Goal: Information Seeking & Learning: Stay updated

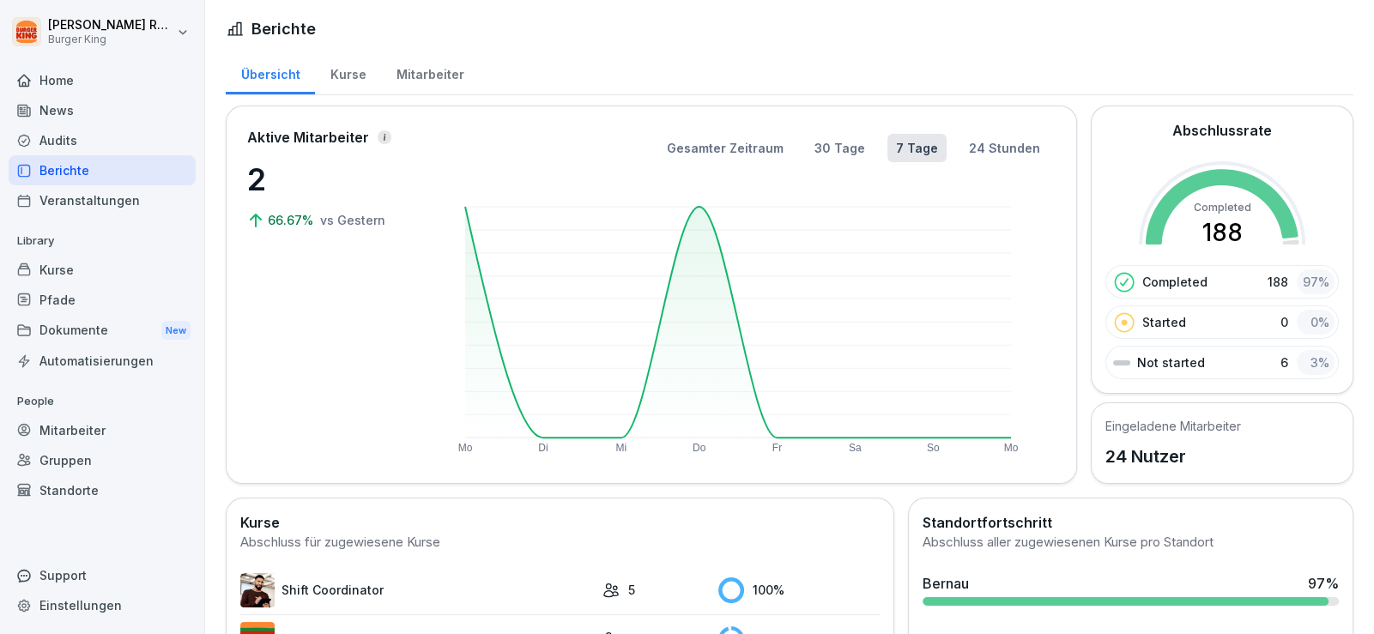
click at [60, 120] on div "News" at bounding box center [102, 110] width 187 height 30
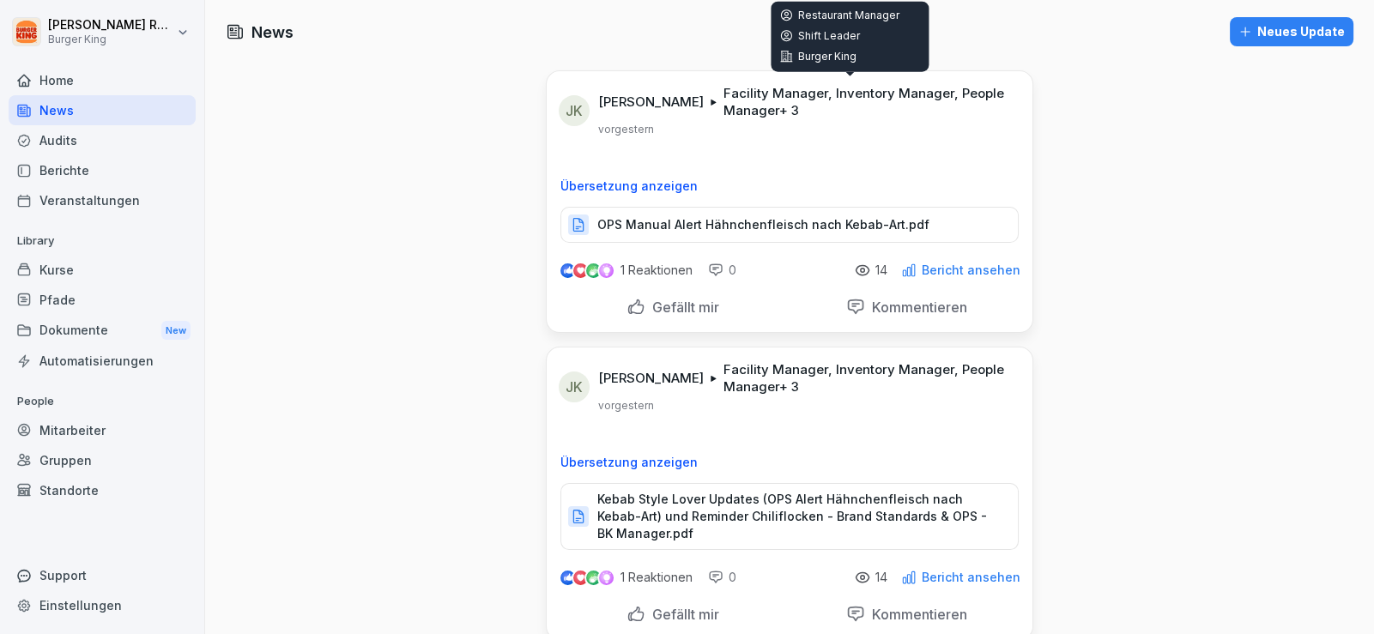
click at [746, 225] on p "OPS Manual Alert Hähnchenfleisch nach Kebab-Art.pdf" at bounding box center [763, 224] width 332 height 17
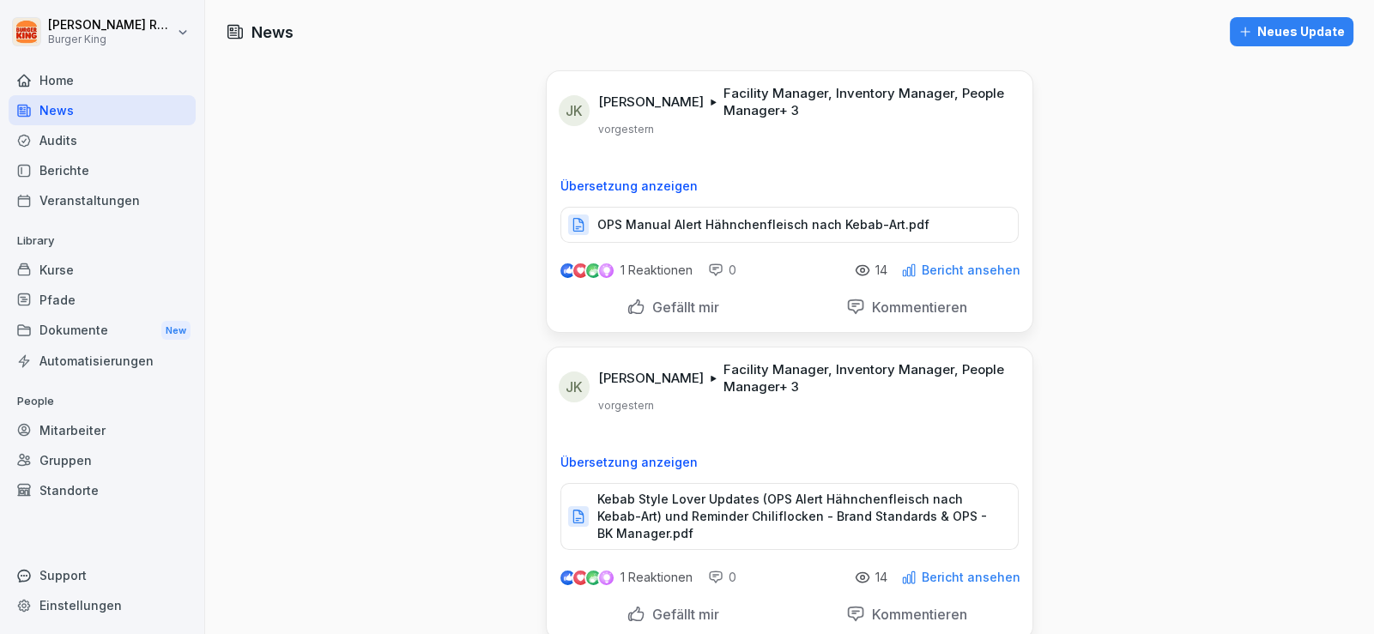
click at [59, 147] on div "Audits" at bounding box center [102, 140] width 187 height 30
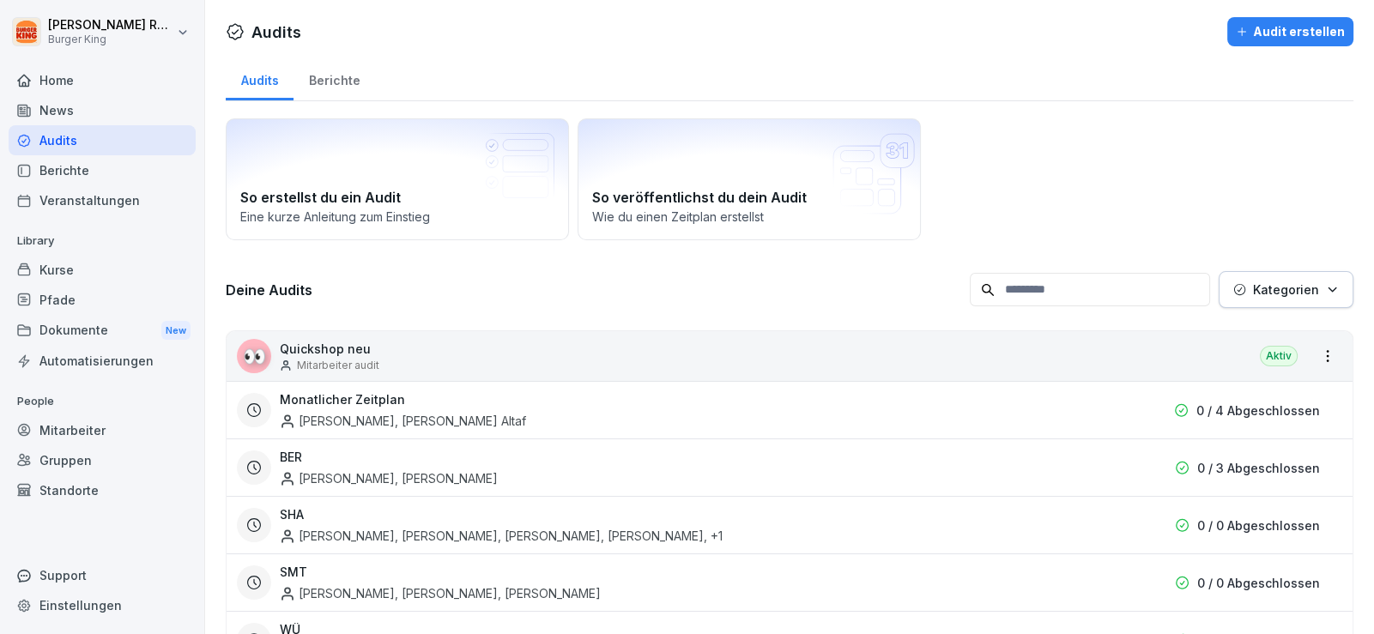
click at [67, 117] on div "News" at bounding box center [102, 110] width 187 height 30
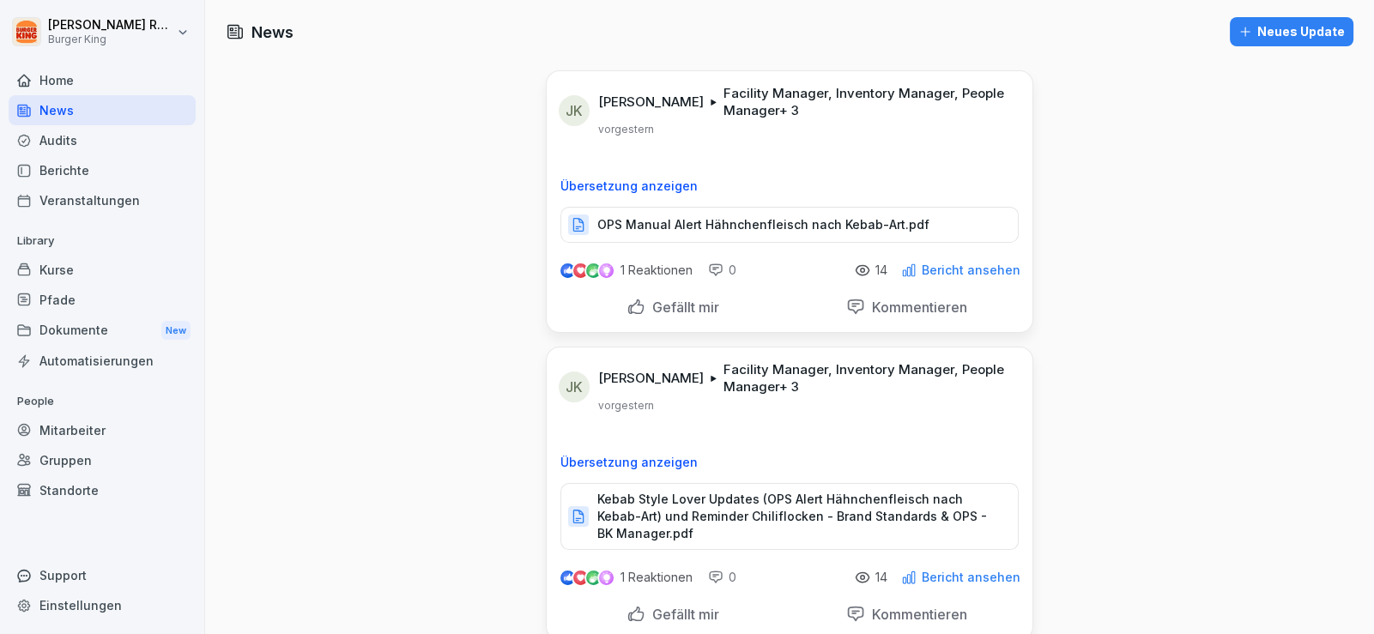
click at [69, 98] on div "News" at bounding box center [102, 110] width 187 height 30
click at [69, 102] on div "News" at bounding box center [102, 110] width 187 height 30
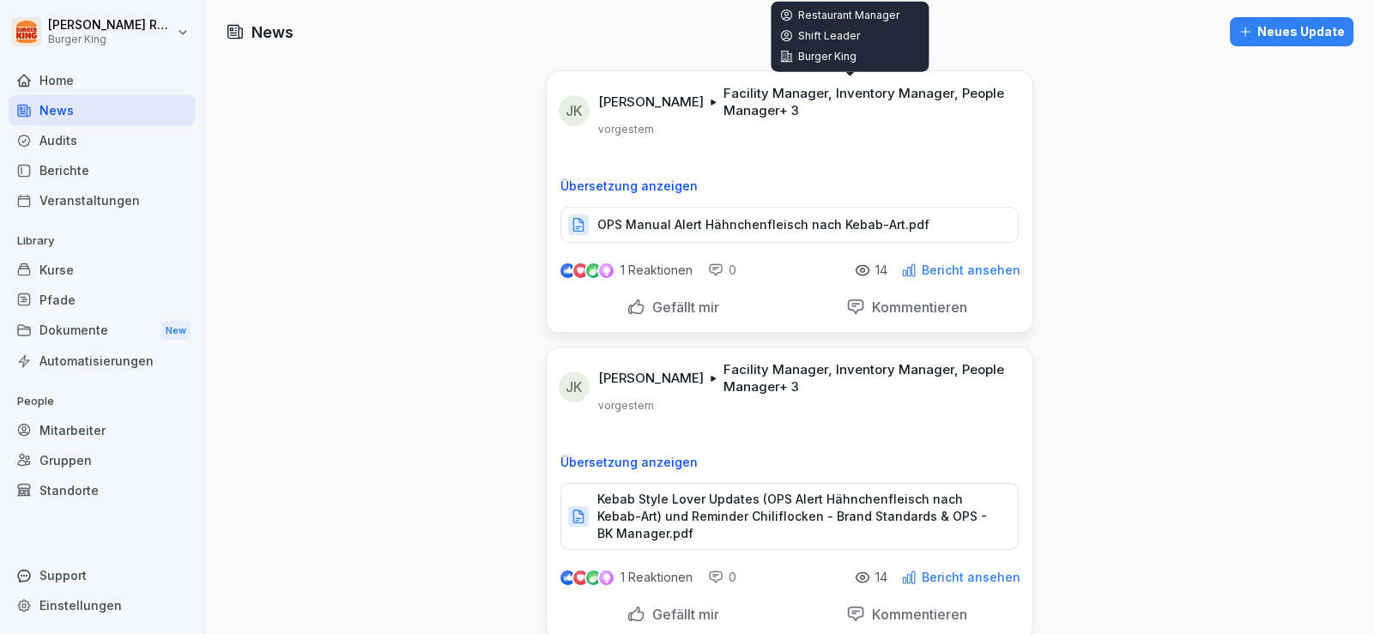
click at [69, 131] on div "Audits" at bounding box center [102, 140] width 187 height 30
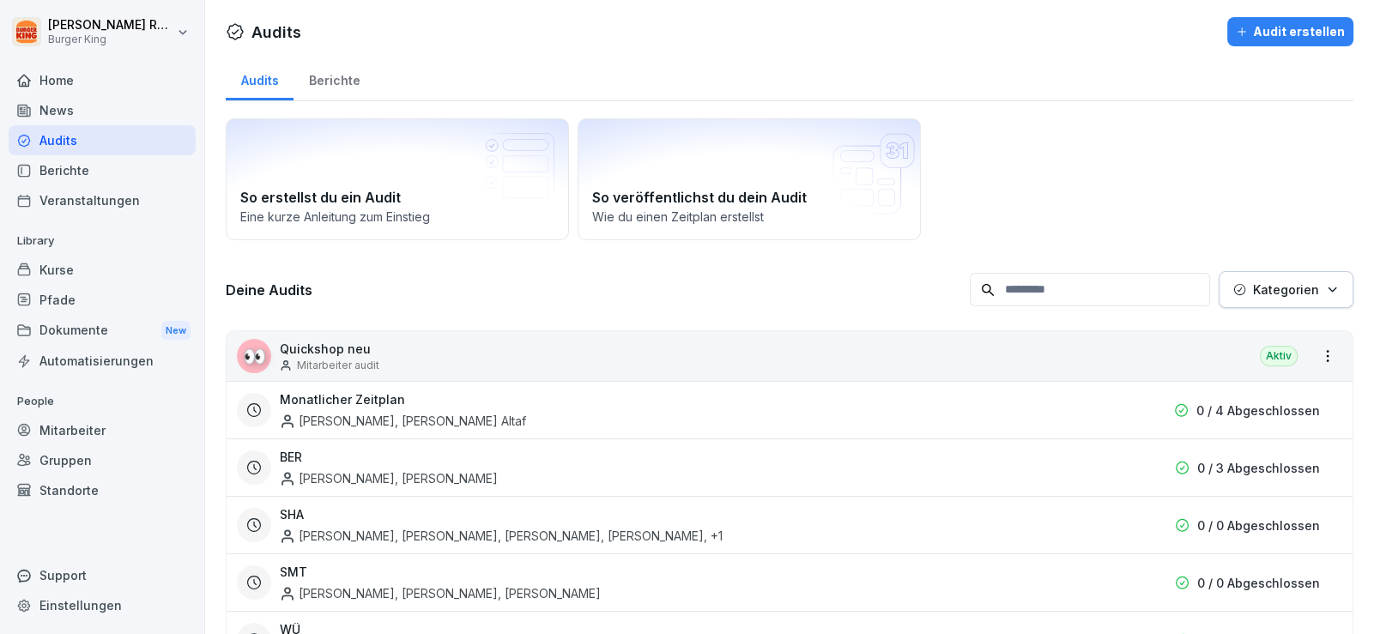
click at [58, 110] on div "News" at bounding box center [102, 110] width 187 height 30
